Goal: Transaction & Acquisition: Purchase product/service

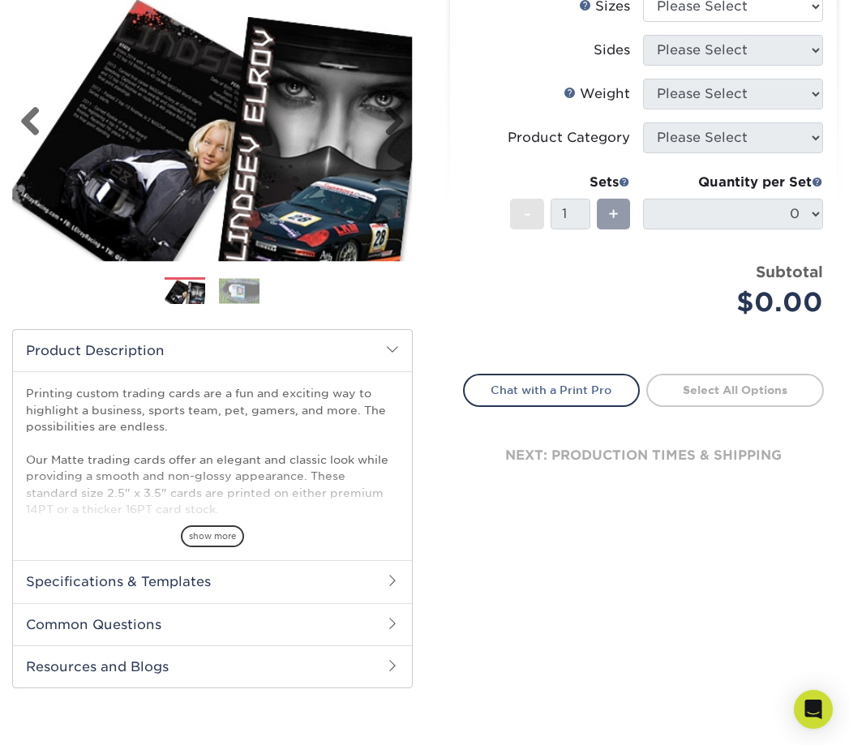
scroll to position [162, 0]
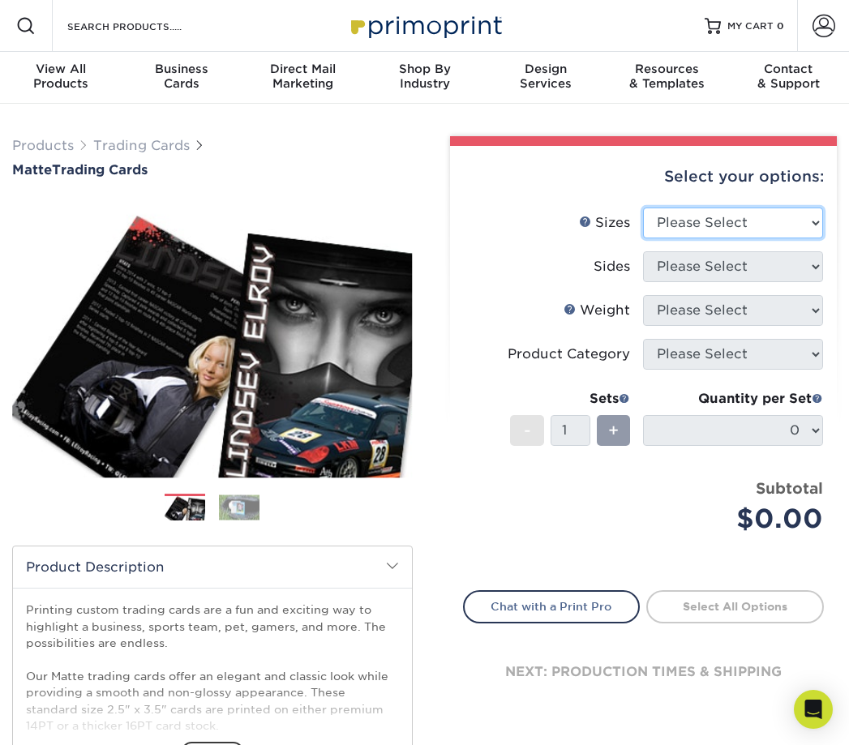
click at [820, 219] on select "Please Select 2.5" x 3.5"" at bounding box center [733, 223] width 180 height 31
click at [529, 183] on div "Select your options:" at bounding box center [644, 177] width 362 height 62
click at [816, 223] on select "Please Select 2.5" x 3.5"" at bounding box center [733, 223] width 180 height 31
select select "2.50x3.50"
click at [643, 208] on select "Please Select 2.5" x 3.5"" at bounding box center [733, 223] width 180 height 31
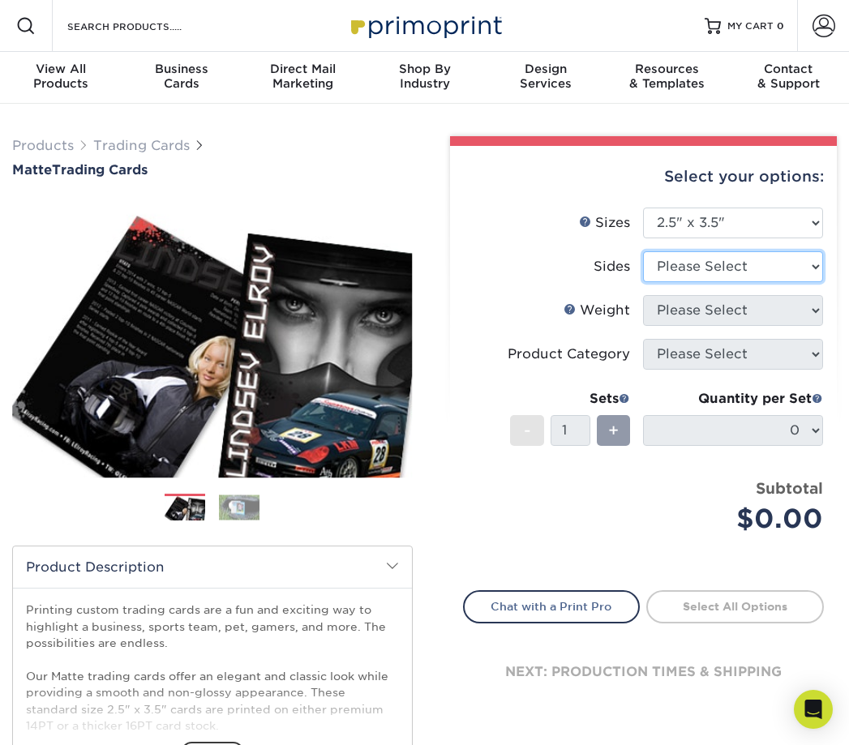
click at [810, 270] on select "Please Select Print Both Sides Print Front Only" at bounding box center [733, 266] width 180 height 31
select select "13abbda7-1d64-4f25-8bb2-c179b224825d"
click at [643, 251] on select "Please Select Print Both Sides Print Front Only" at bounding box center [733, 266] width 180 height 31
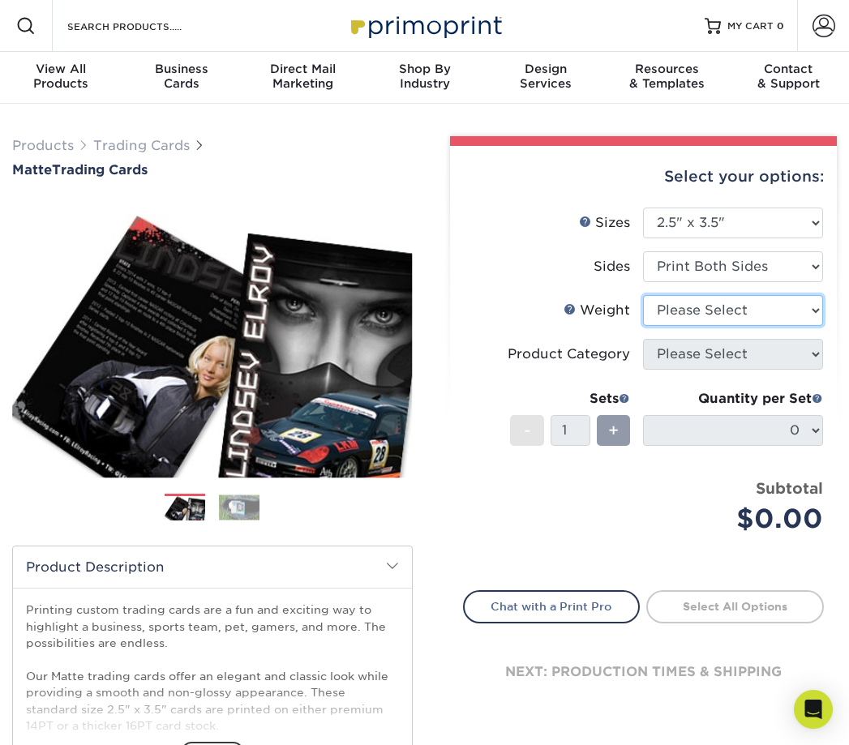
click at [811, 310] on select "Please Select 16PT 14PT" at bounding box center [733, 310] width 180 height 31
select select "14PT"
click at [643, 295] on select "Please Select 16PT 14PT" at bounding box center [733, 310] width 180 height 31
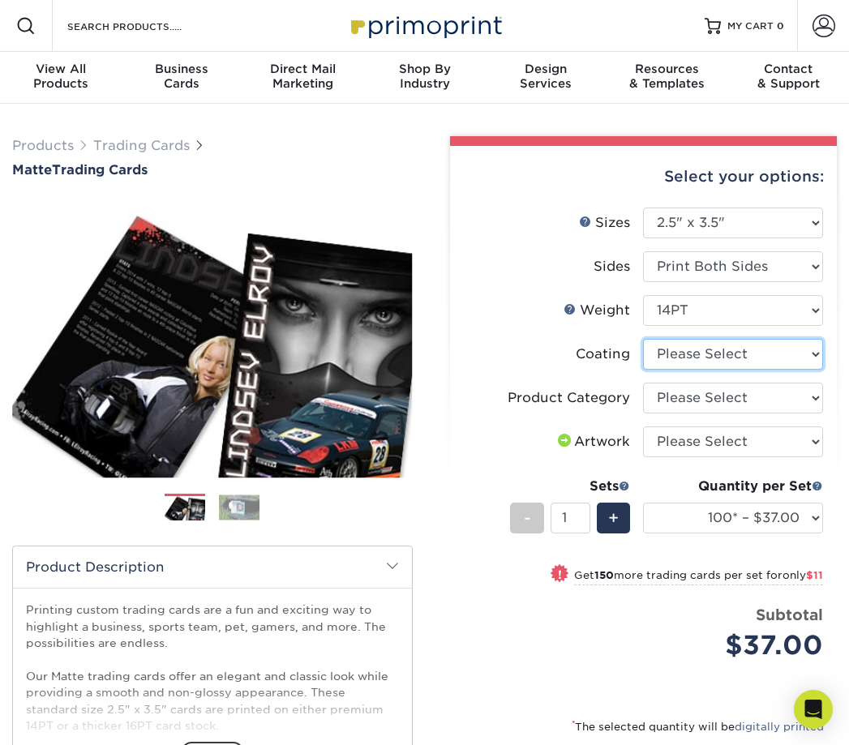
click at [820, 353] on select at bounding box center [733, 354] width 180 height 31
select select "121bb7b5-3b4d-429f-bd8d-bbf80e953313"
click at [643, 339] on select at bounding box center [733, 354] width 180 height 31
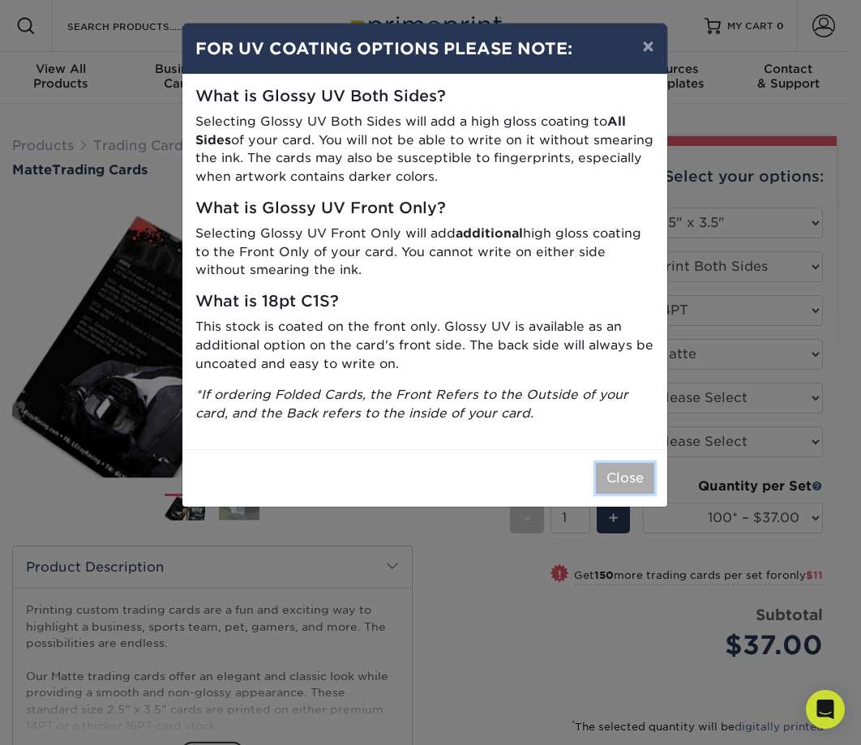
click at [610, 476] on button "Close" at bounding box center [625, 478] width 58 height 31
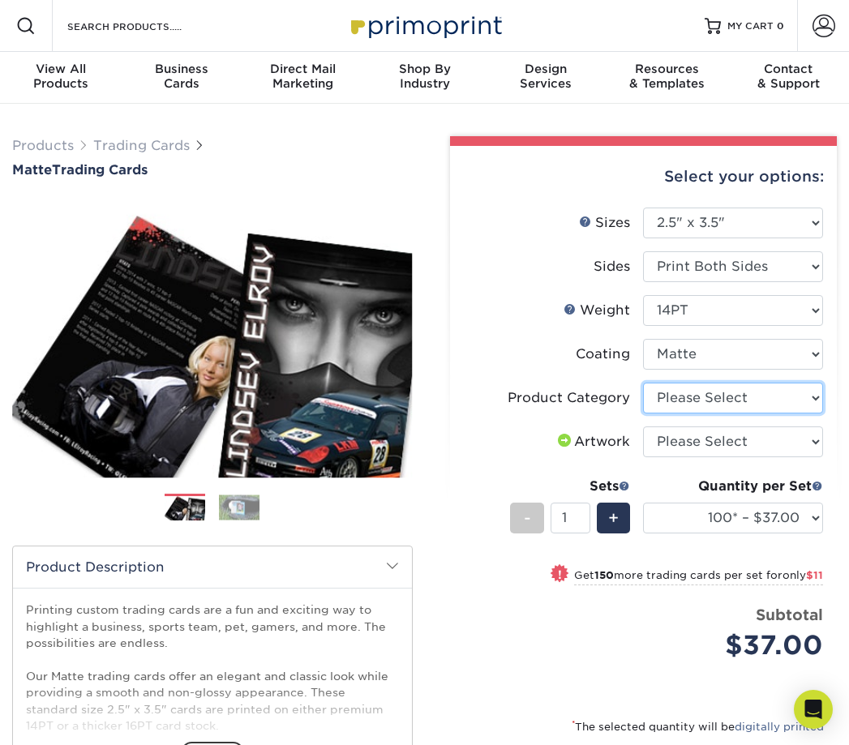
click at [816, 393] on select "Please Select Trading Cards" at bounding box center [733, 398] width 180 height 31
select select "c2f9bce9-36c2-409d-b101-c29d9d031e18"
click at [643, 383] on select "Please Select Trading Cards" at bounding box center [733, 398] width 180 height 31
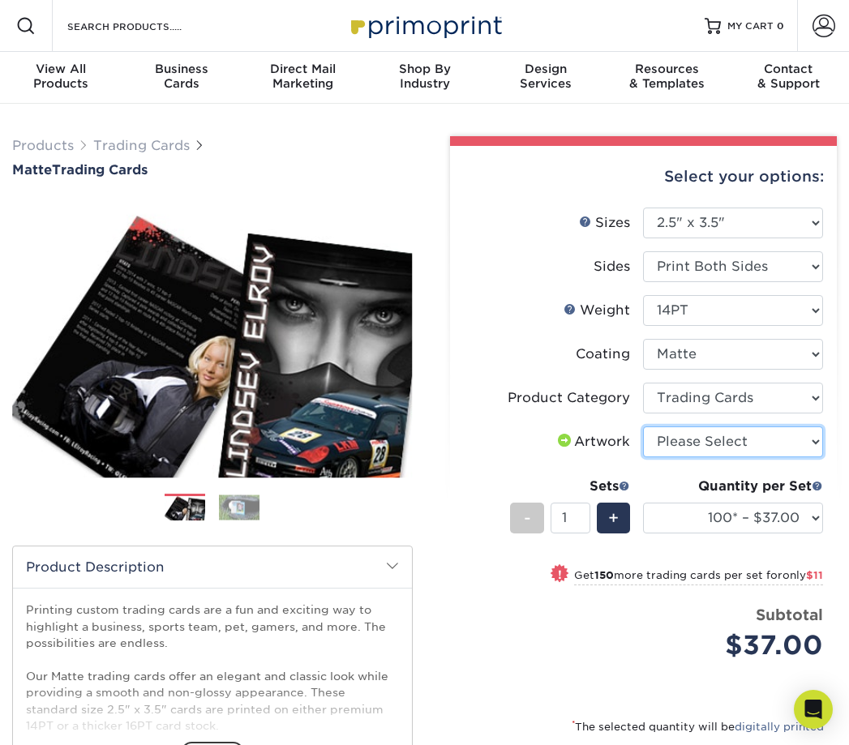
click at [813, 437] on select "Please Select I will upload files I need a design - $100" at bounding box center [733, 441] width 180 height 31
select select "upload"
click at [643, 426] on select "Please Select I will upload files I need a design - $100" at bounding box center [733, 441] width 180 height 31
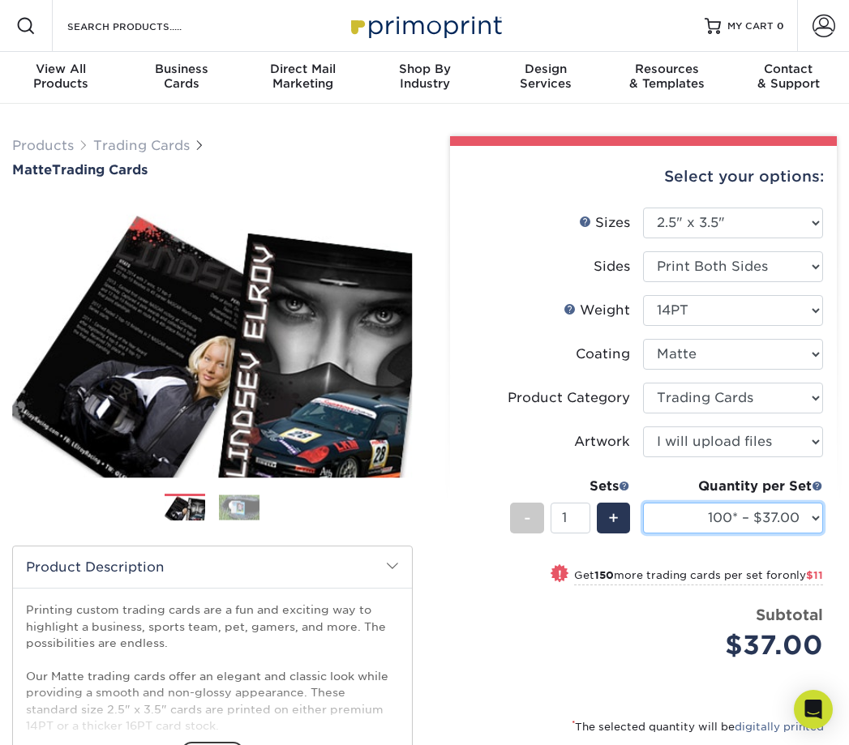
click at [819, 515] on select "100* – $37.00 250* – $48.00 500* – $59.00 1000 – $72.00 2500 – $144.00 5000 – $…" at bounding box center [733, 518] width 180 height 31
select select "500* – $59.00"
click at [643, 503] on select "100* – $37.00 250* – $48.00 500* – $59.00 1000 – $72.00 2500 – $144.00 5000 – $…" at bounding box center [733, 518] width 180 height 31
